Goal: Transaction & Acquisition: Purchase product/service

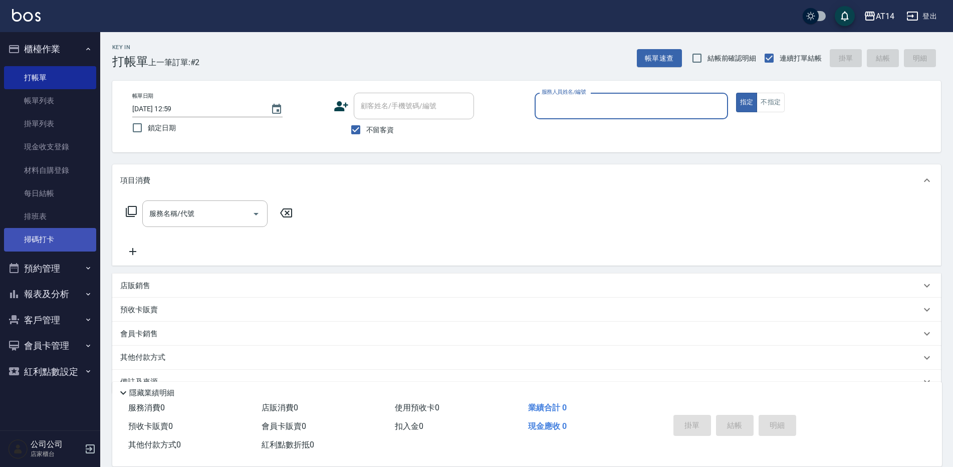
click at [40, 247] on link "掃碼打卡" at bounding box center [50, 239] width 92 height 23
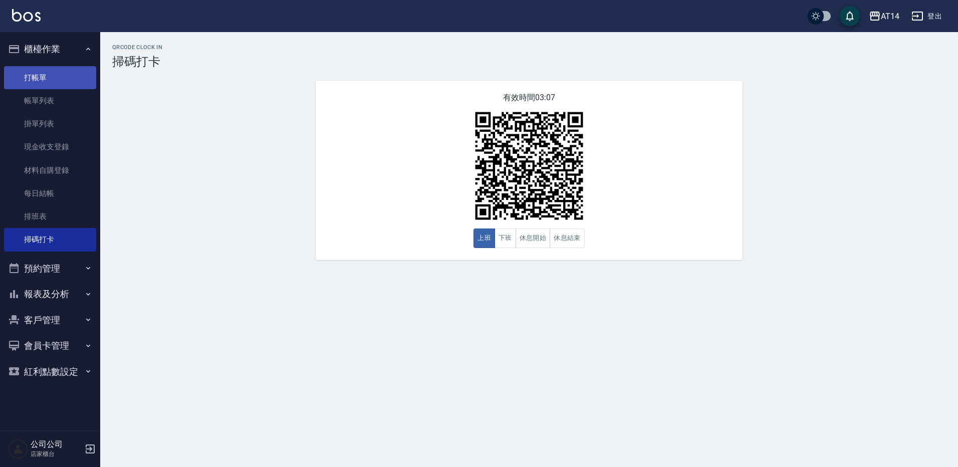
click at [35, 85] on link "打帳單" at bounding box center [50, 77] width 92 height 23
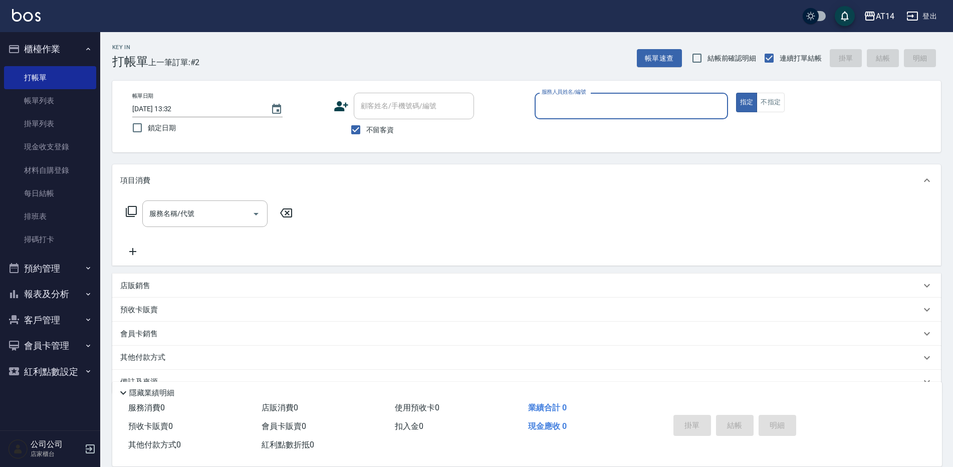
click at [630, 114] on input "服務人員姓名/編號" at bounding box center [631, 106] width 184 height 18
type input "[PERSON_NAME]-08"
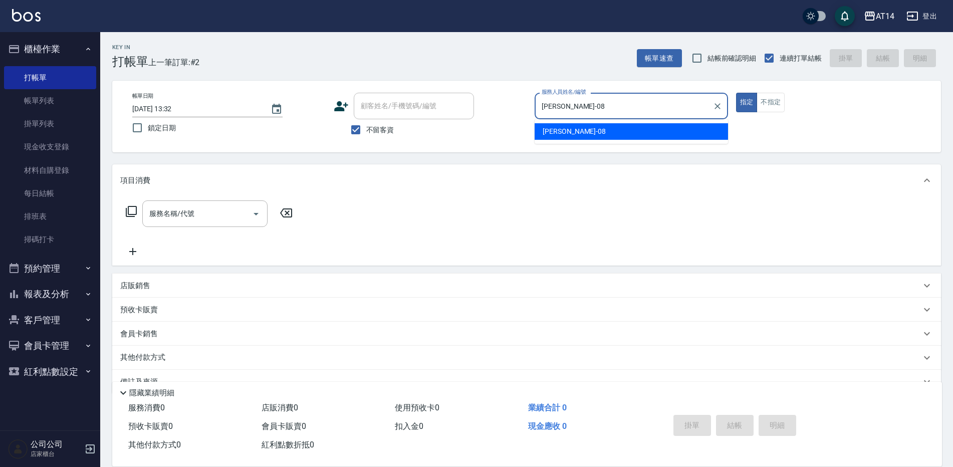
type button "true"
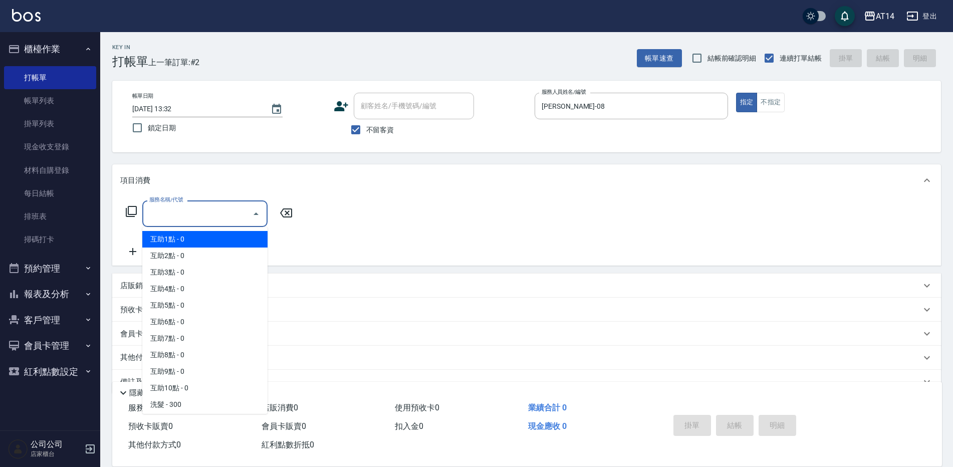
click at [166, 212] on input "服務名稱/代號" at bounding box center [197, 214] width 101 height 18
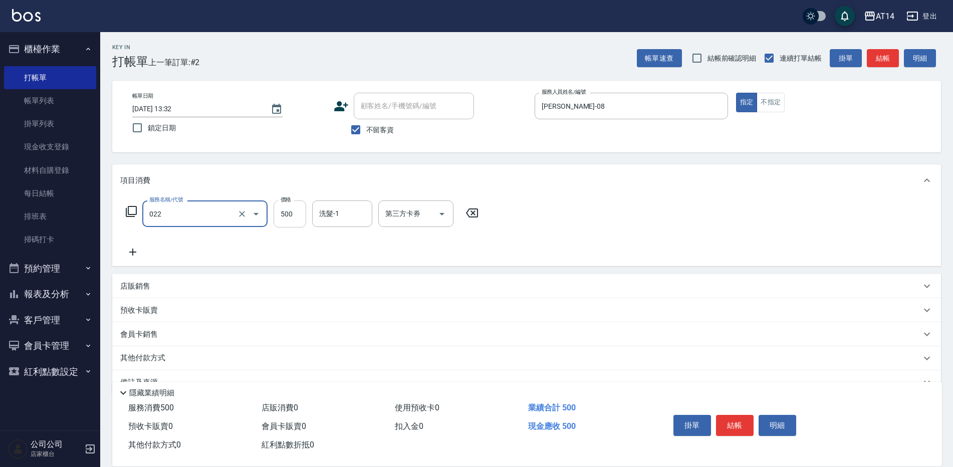
click at [298, 218] on input "500" at bounding box center [290, 213] width 33 height 27
type input "洗髮+剪髮(022)"
type input "700"
click at [174, 358] on div "其他付款方式" at bounding box center [520, 358] width 801 height 11
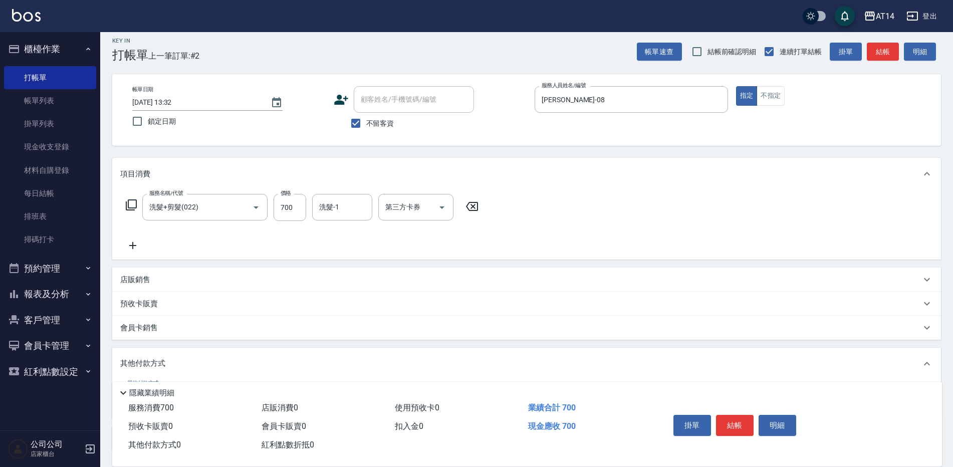
scroll to position [86, 0]
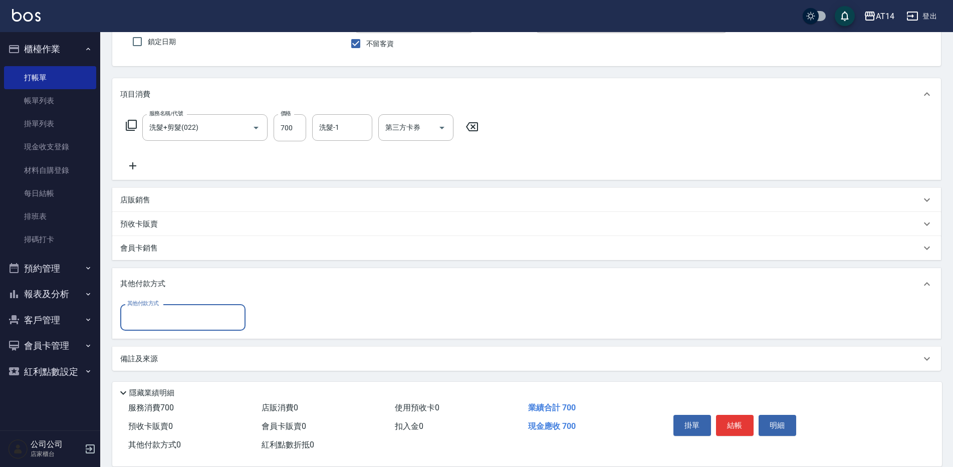
click at [199, 312] on input "其他付款方式" at bounding box center [183, 318] width 116 height 18
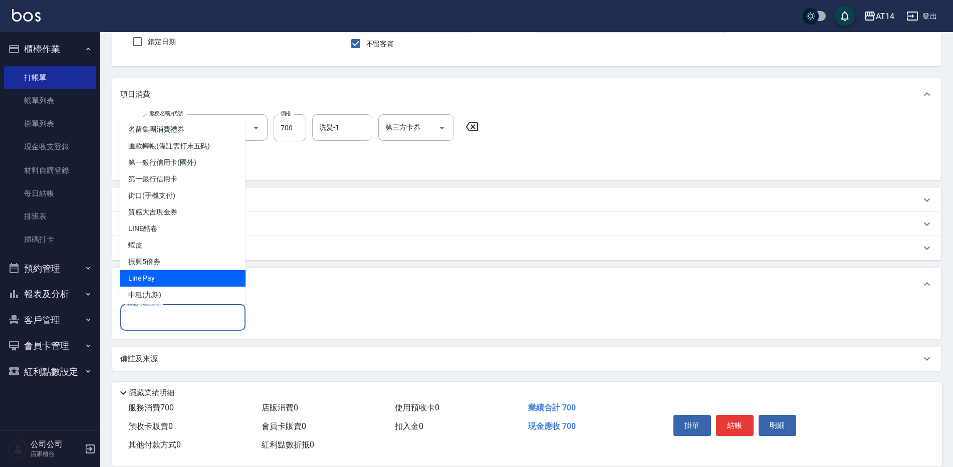
click at [174, 280] on span "Line Pay" at bounding box center [182, 278] width 125 height 17
type input "Line Pay"
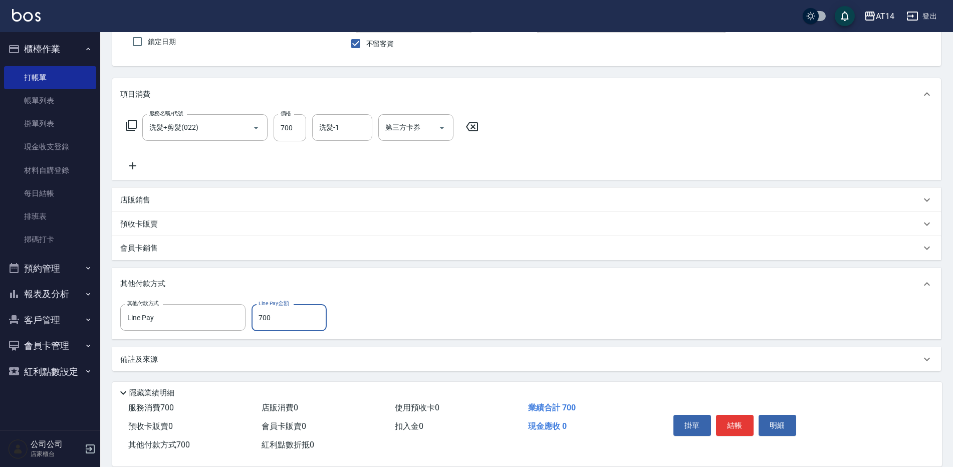
type input "700"
click at [610, 290] on div "其他付款方式" at bounding box center [520, 284] width 801 height 11
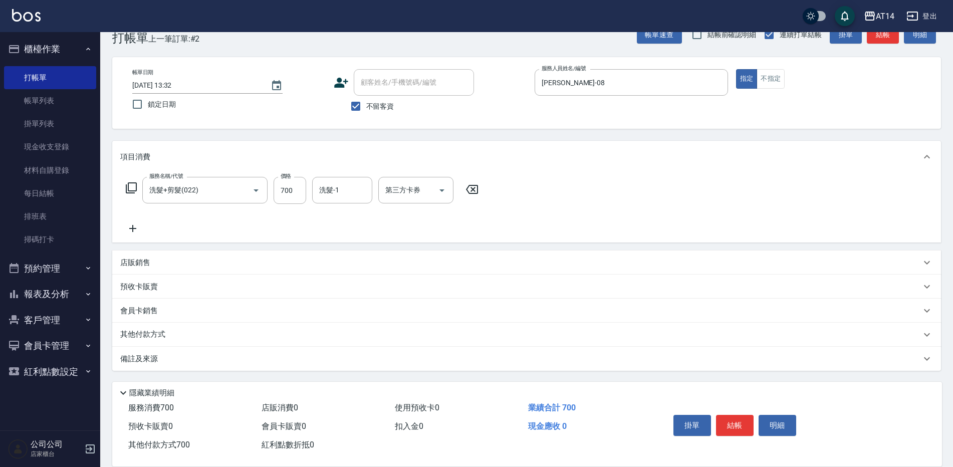
scroll to position [24, 0]
click at [739, 418] on button "結帳" at bounding box center [735, 425] width 38 height 21
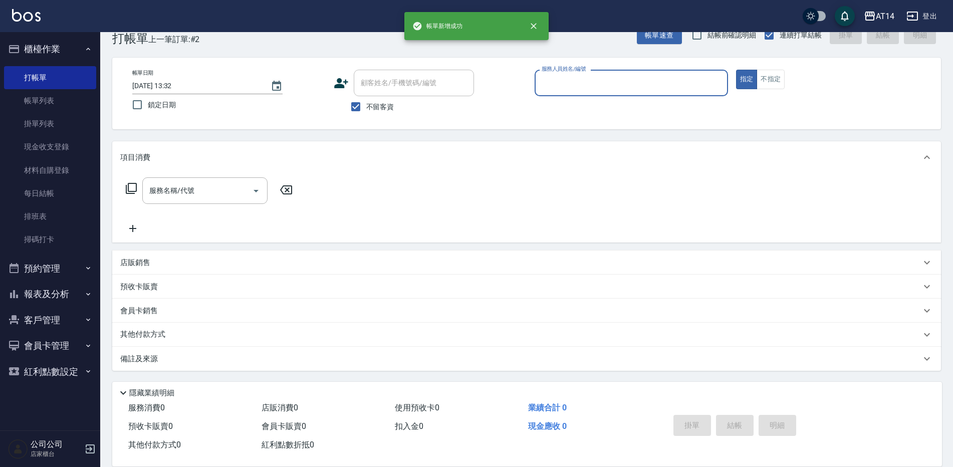
scroll to position [23, 0]
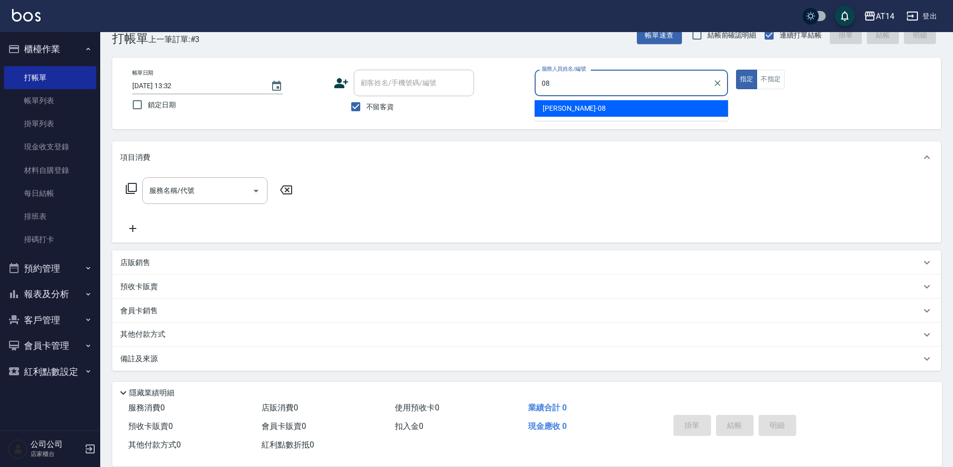
type input "[PERSON_NAME]-08"
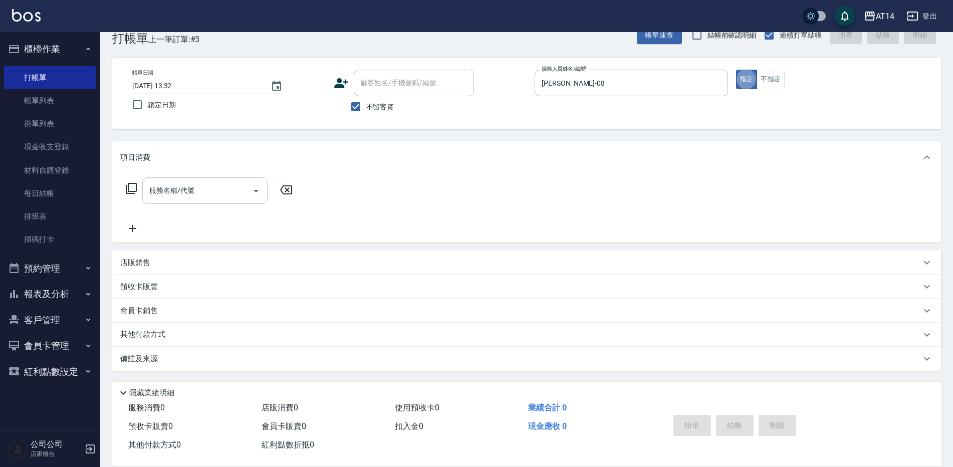
click at [206, 200] on div "服務名稱/代號" at bounding box center [204, 190] width 125 height 27
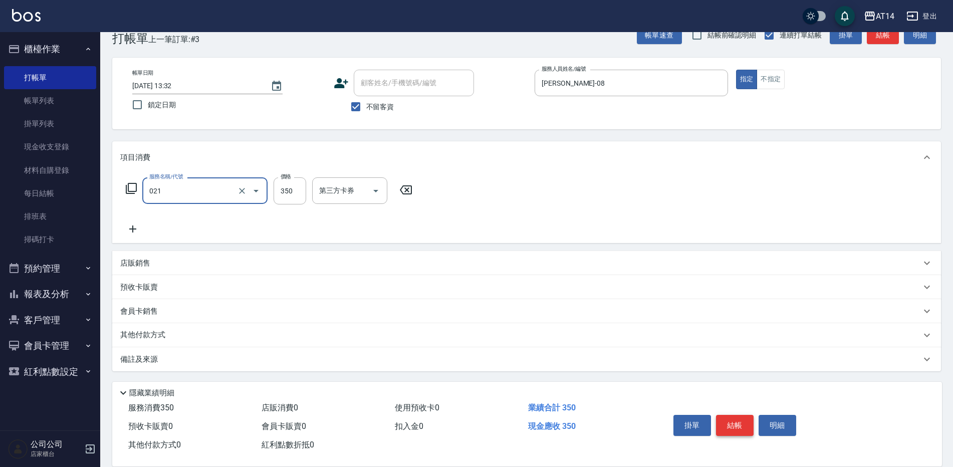
type input "021"
type input "0"
type input "剪髮(021)"
type input "350"
click at [742, 420] on button "結帳" at bounding box center [735, 425] width 38 height 21
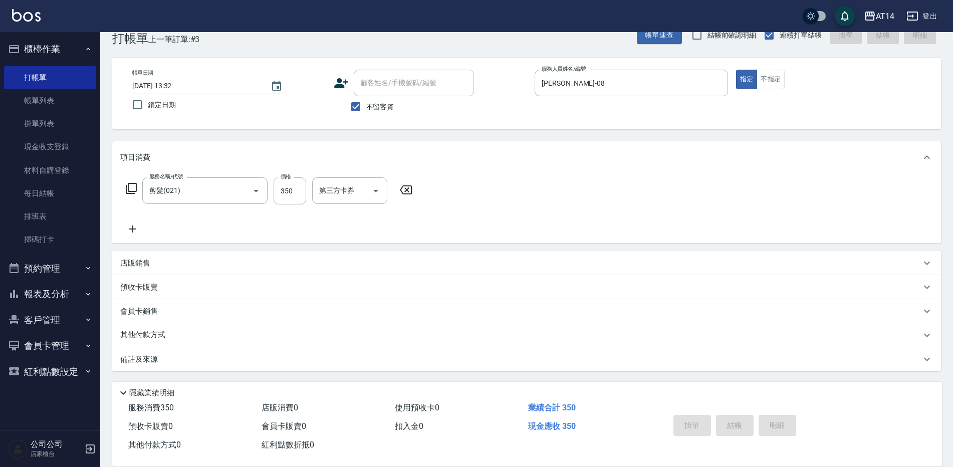
type input "[DATE] 13:47"
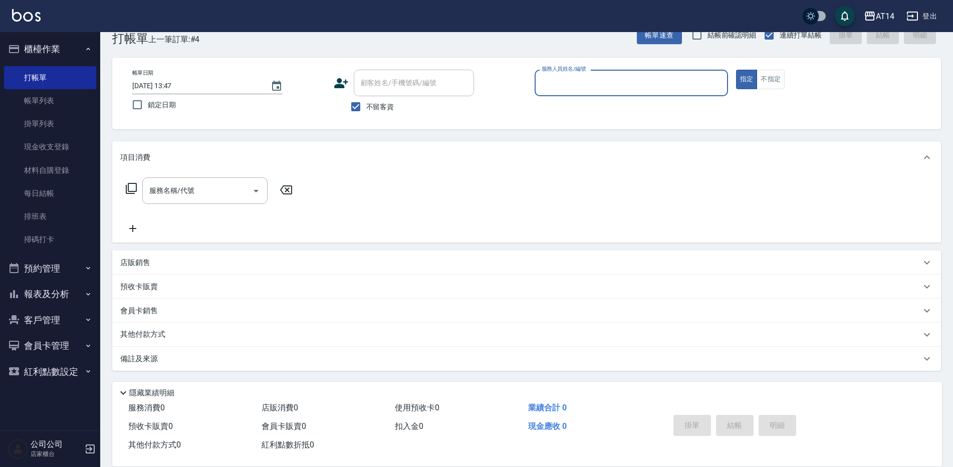
drag, startPoint x: 576, startPoint y: 79, endPoint x: 580, endPoint y: 81, distance: 5.2
click at [580, 81] on input "服務人員姓名/編號" at bounding box center [631, 83] width 184 height 18
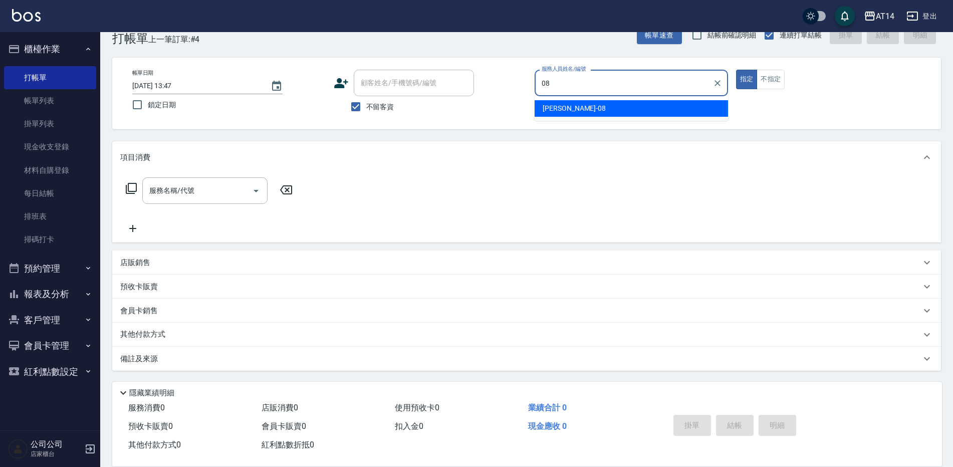
type input "[PERSON_NAME]-08"
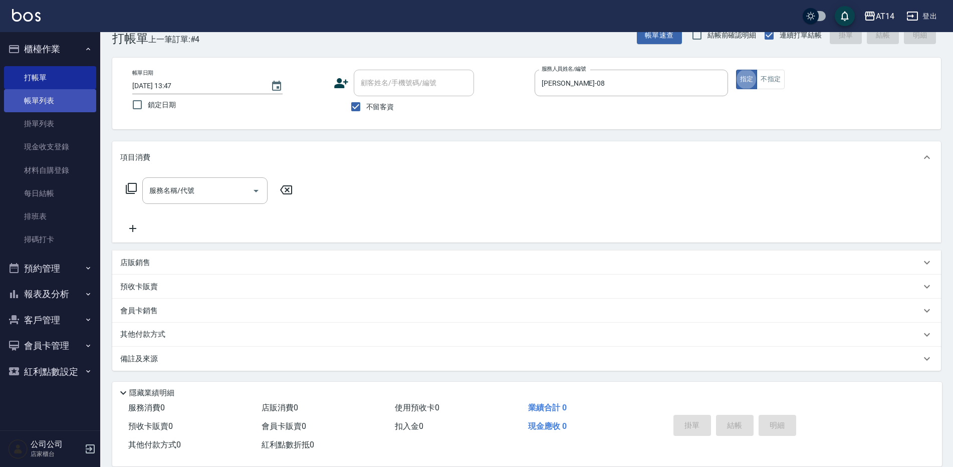
click at [59, 98] on link "帳單列表" at bounding box center [50, 100] width 92 height 23
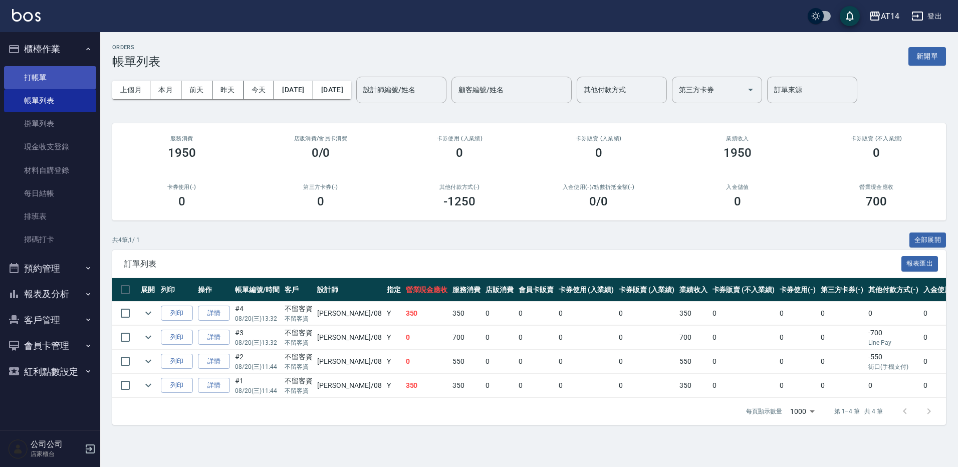
click at [47, 71] on link "打帳單" at bounding box center [50, 77] width 92 height 23
